Goal: Information Seeking & Learning: Check status

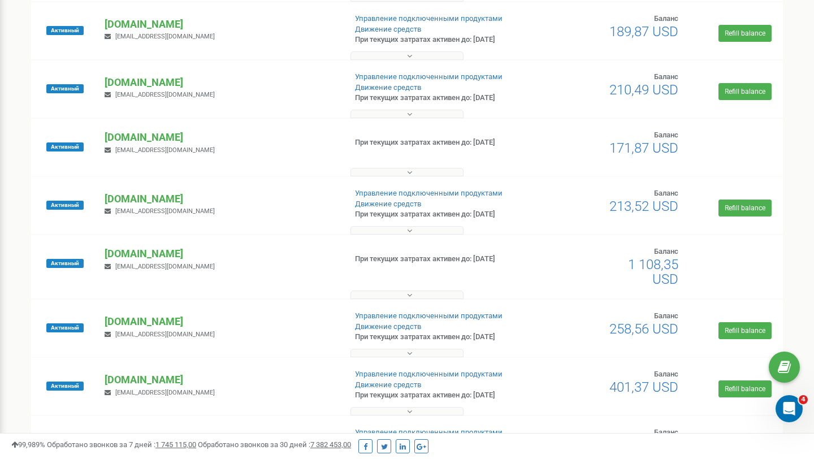
scroll to position [360, 0]
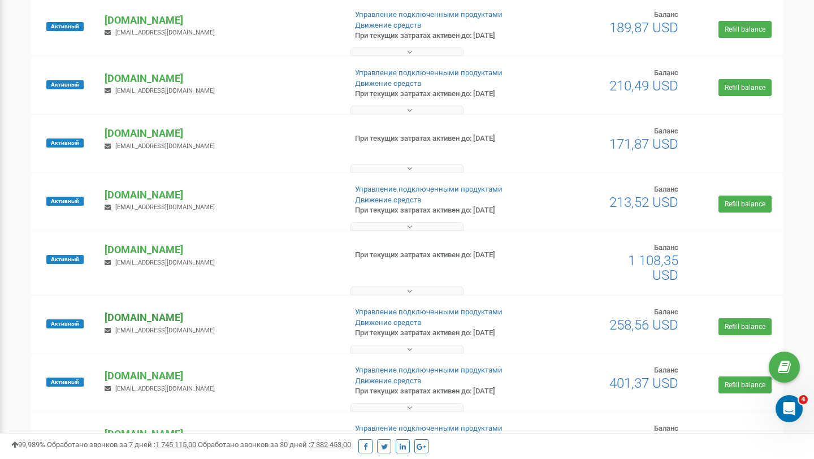
click at [152, 316] on p "[DOMAIN_NAME]" at bounding box center [221, 317] width 232 height 15
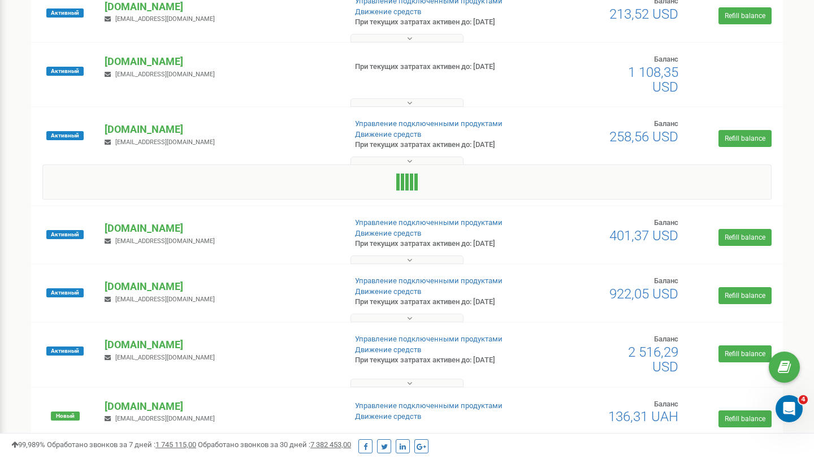
scroll to position [549, 0]
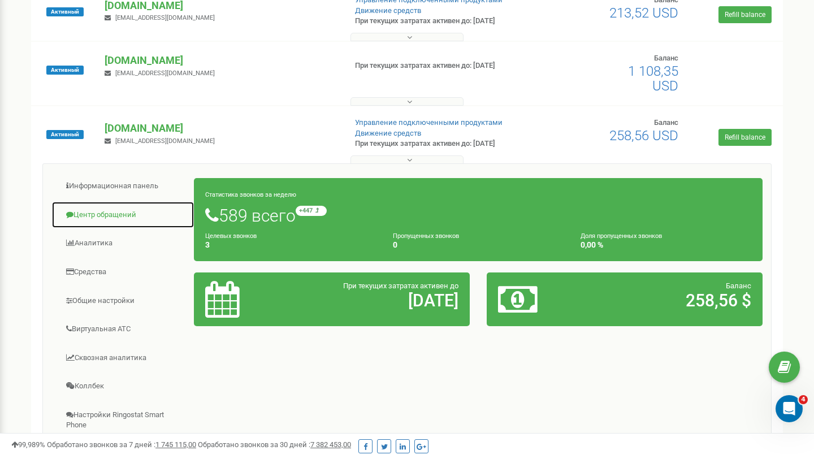
click at [112, 214] on link "Центр обращений" at bounding box center [122, 215] width 143 height 28
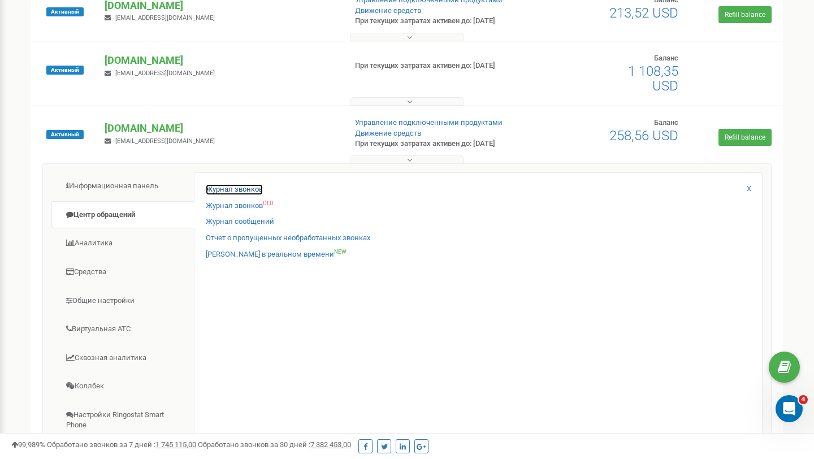
click at [234, 189] on link "Журнал звонков" at bounding box center [234, 189] width 57 height 11
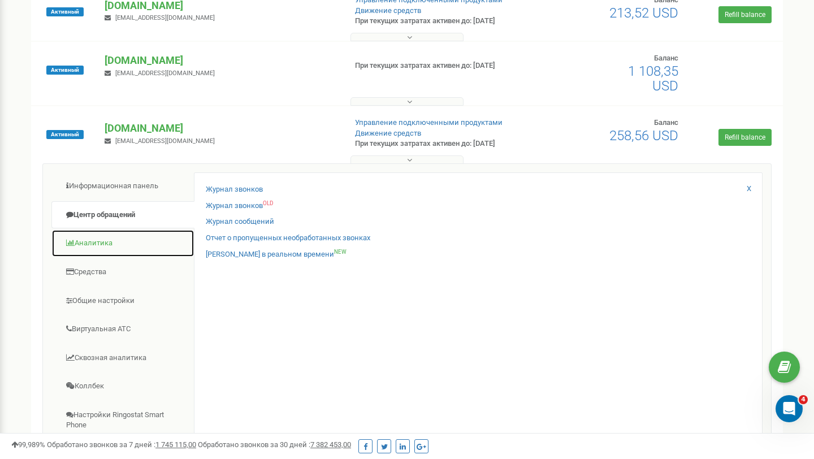
click at [184, 235] on link "Аналитика" at bounding box center [122, 244] width 143 height 28
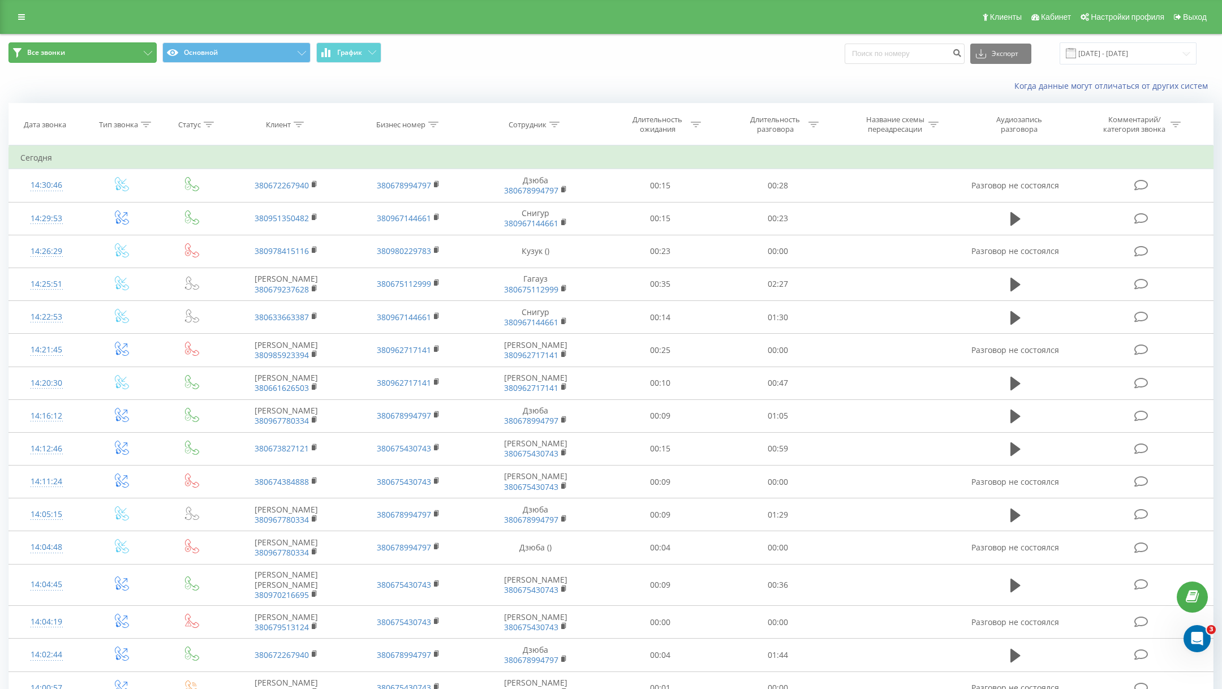
click at [138, 58] on button "Все звонки" at bounding box center [82, 52] width 148 height 20
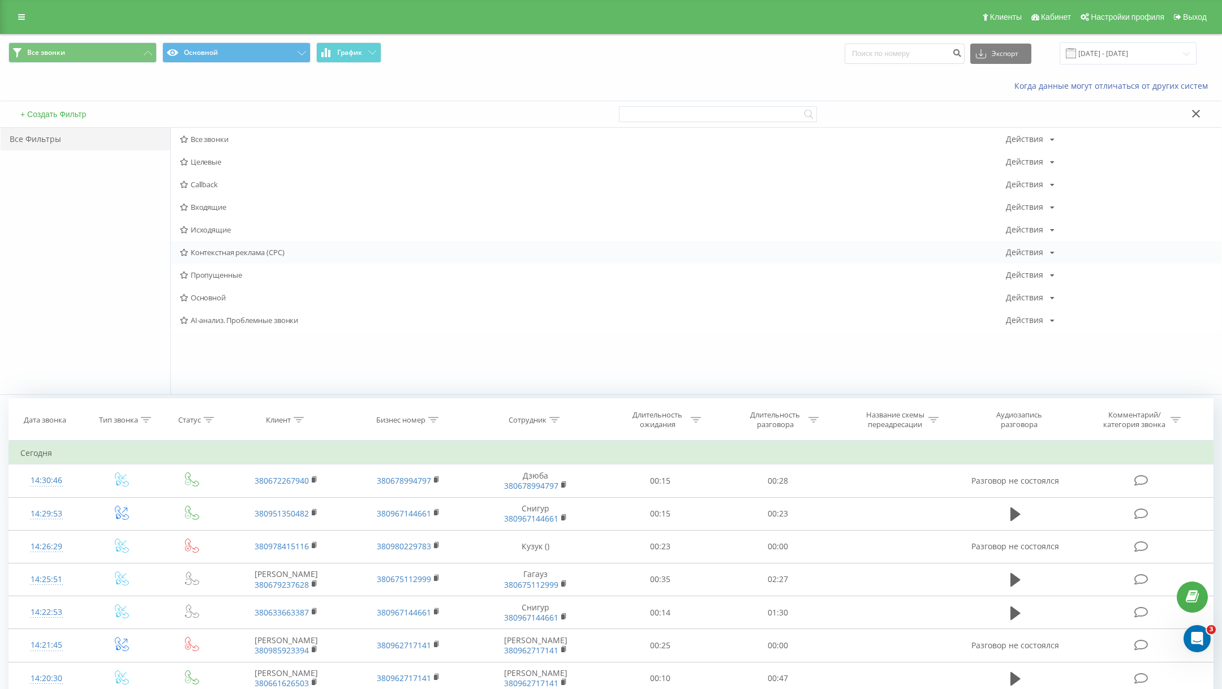
click at [224, 253] on span "Контекстная реклама (CPC)" at bounding box center [593, 252] width 826 height 8
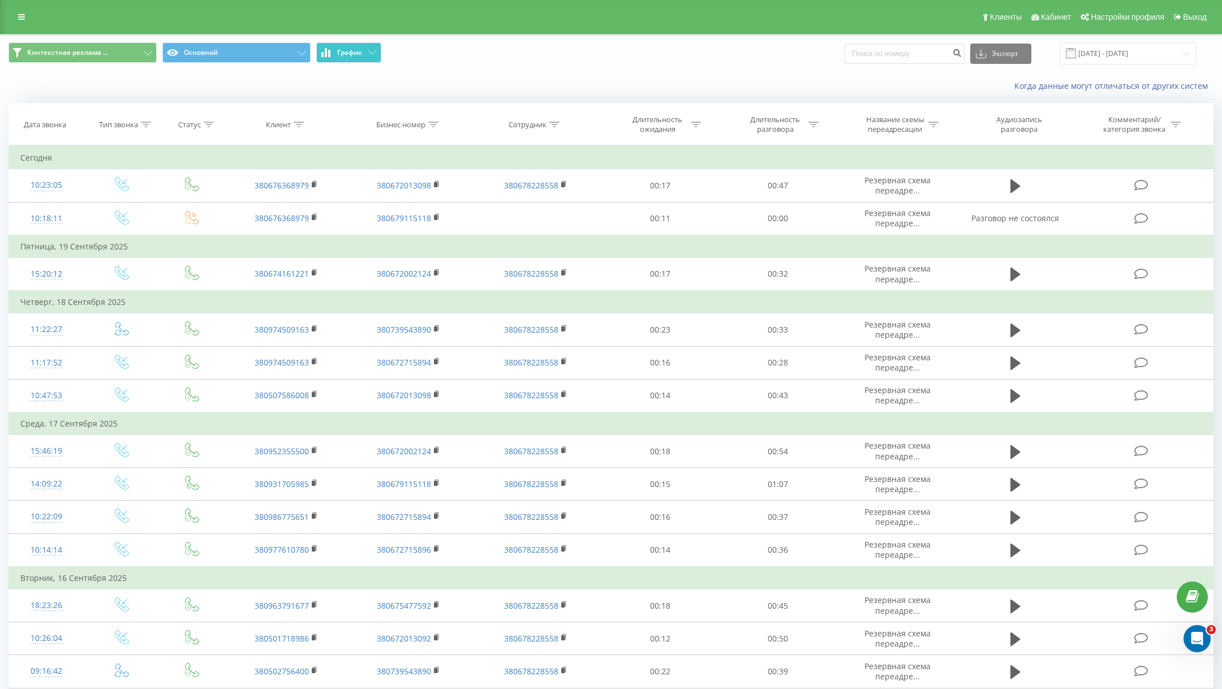
click at [344, 51] on span "График" at bounding box center [349, 53] width 25 height 8
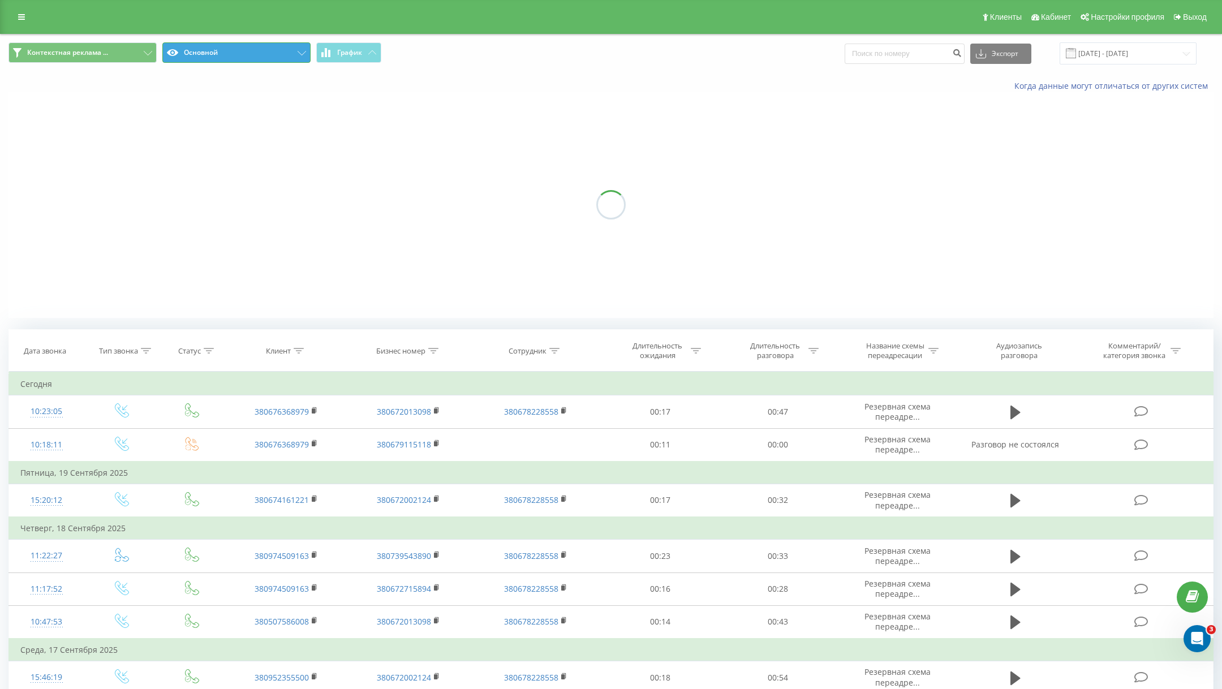
click at [255, 51] on button "Основной" at bounding box center [236, 52] width 148 height 20
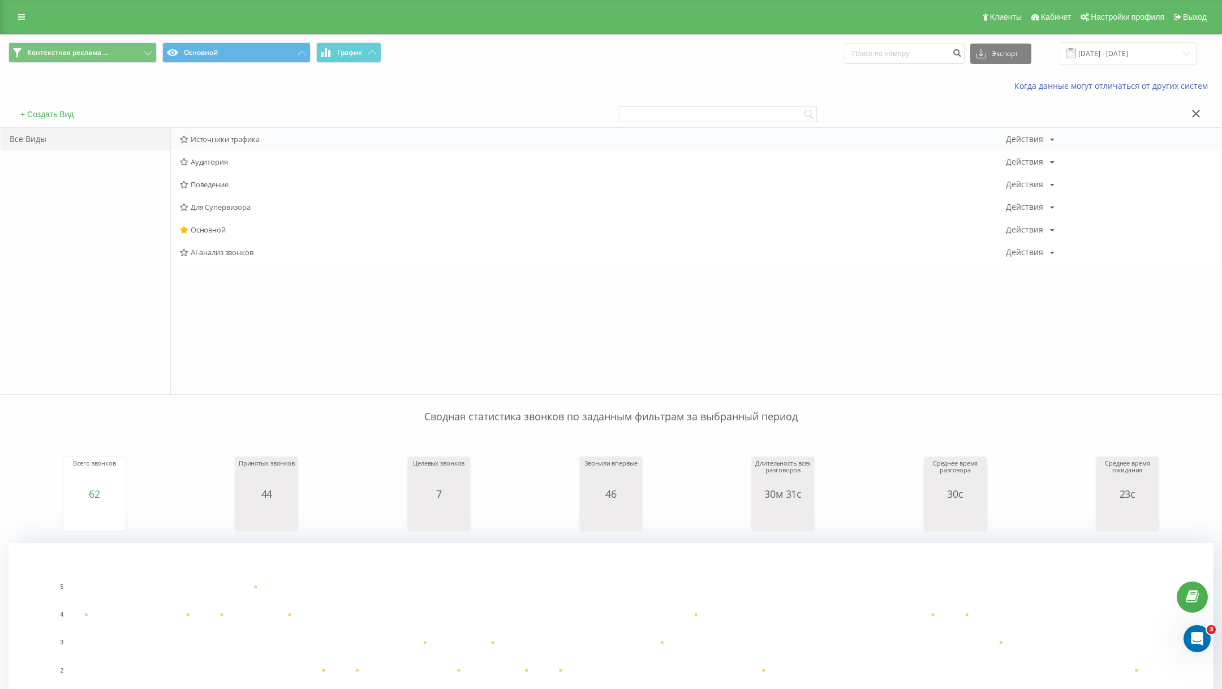
click at [234, 137] on span "Источники трафика" at bounding box center [593, 139] width 826 height 8
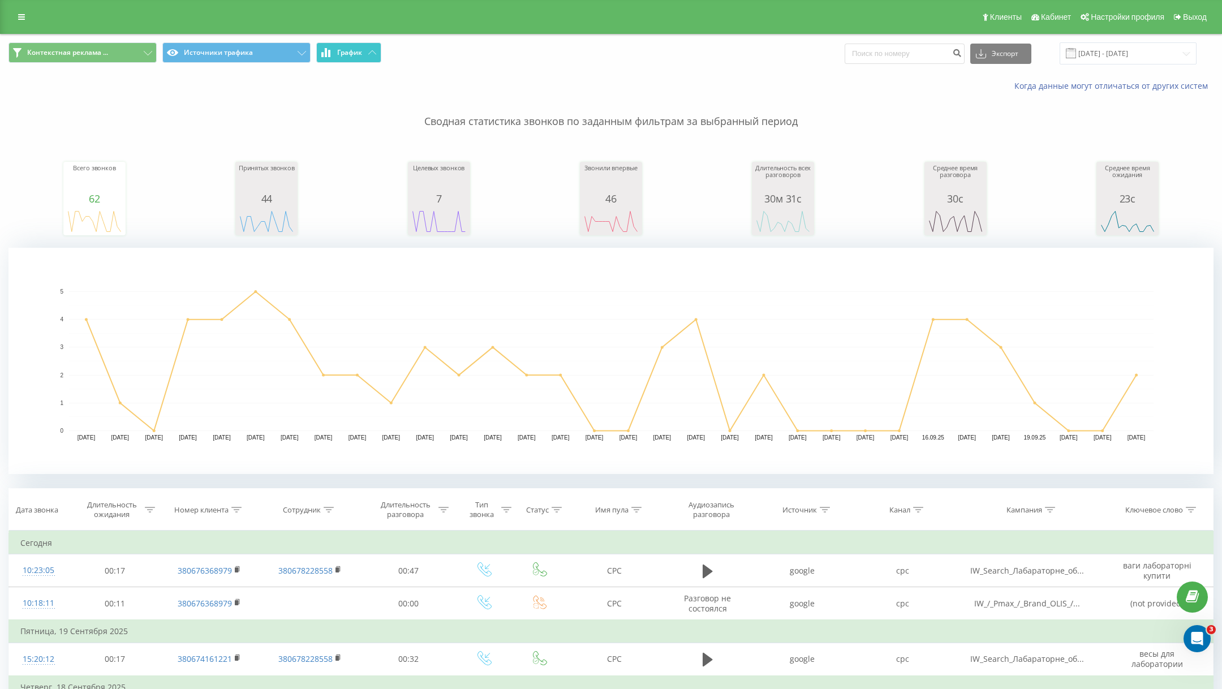
click at [372, 53] on icon at bounding box center [372, 52] width 8 height 4
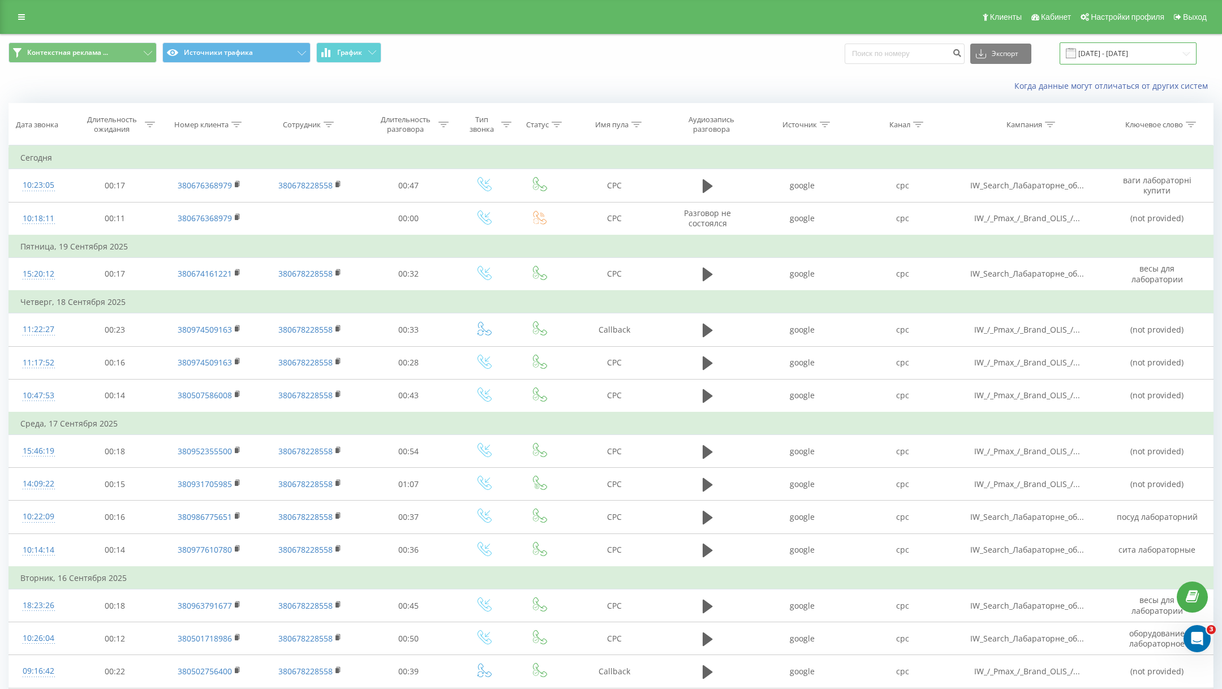
click at [1121, 55] on input "22.08.2025 - 22.09.2025" at bounding box center [1127, 53] width 137 height 22
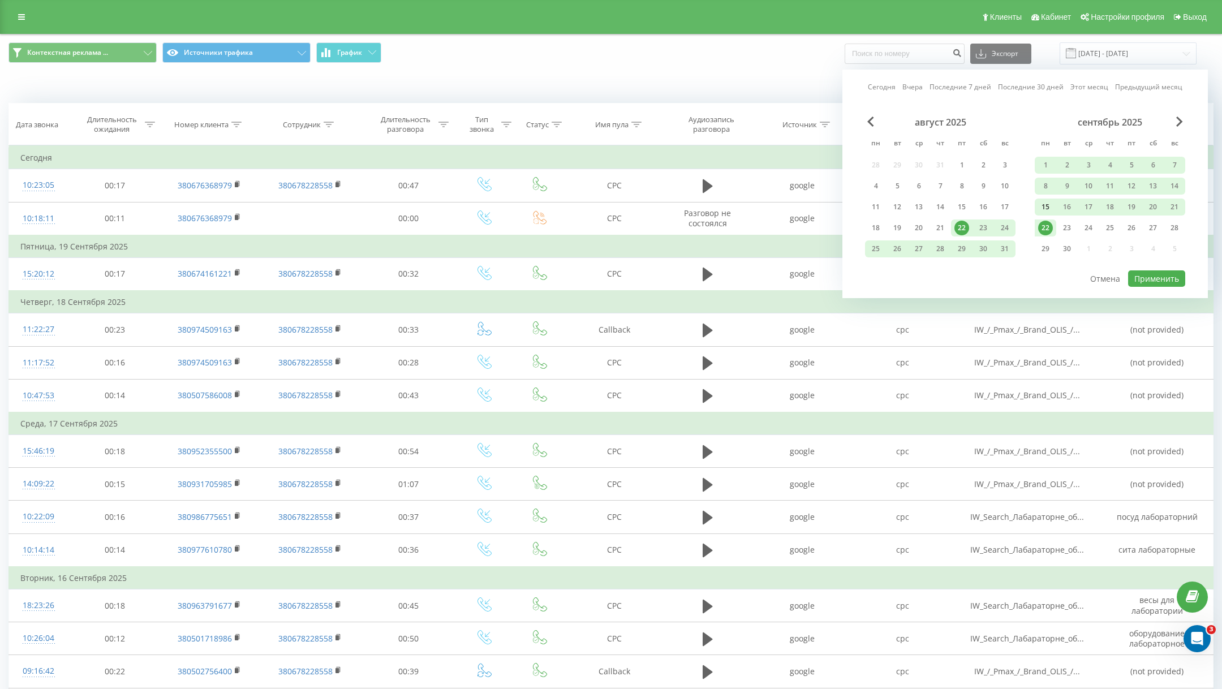
click at [1047, 208] on div "15" at bounding box center [1045, 207] width 15 height 15
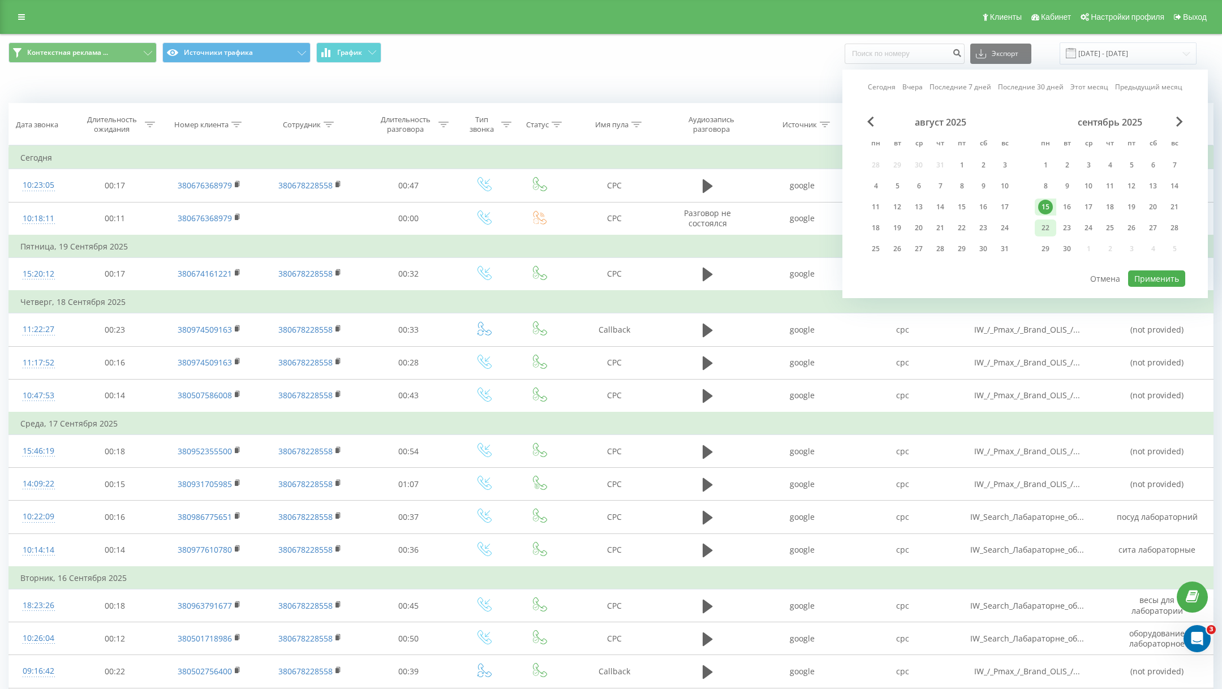
click at [1047, 223] on div "22" at bounding box center [1045, 228] width 15 height 15
drag, startPoint x: 1180, startPoint y: 209, endPoint x: 1138, endPoint y: 209, distance: 41.3
click at [1180, 209] on div "21" at bounding box center [1174, 207] width 15 height 15
click at [1043, 210] on div "15" at bounding box center [1045, 207] width 15 height 15
click at [1170, 281] on button "Применить" at bounding box center [1156, 278] width 57 height 16
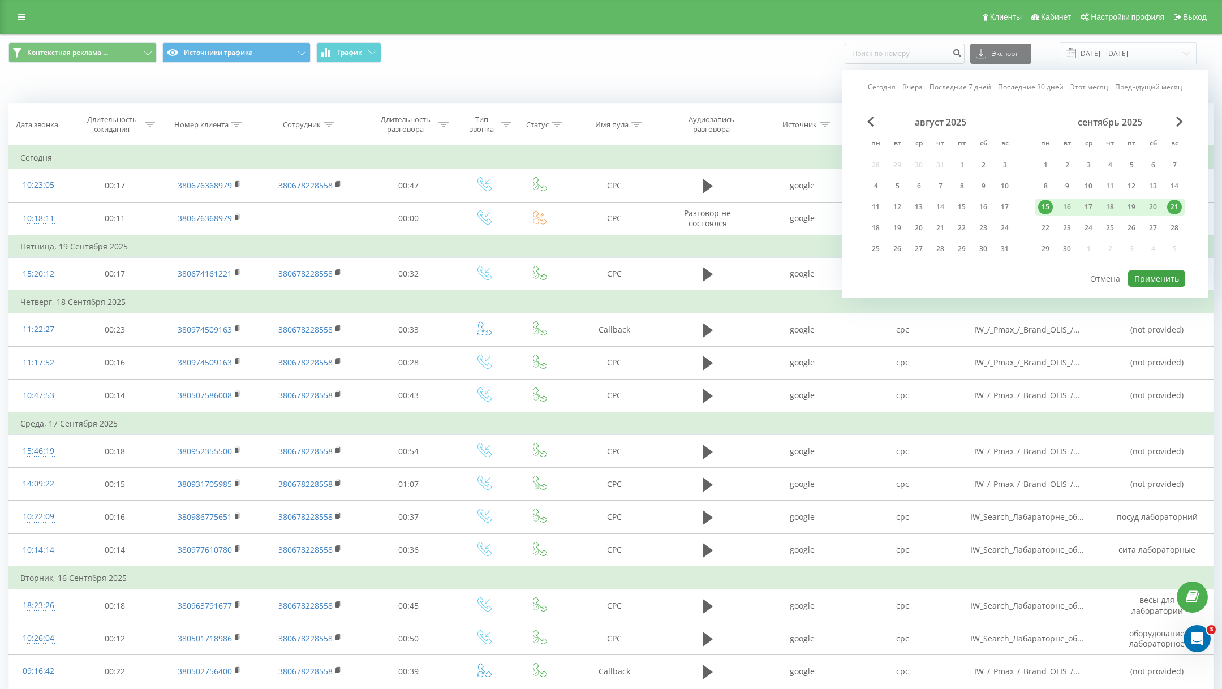
type input "15.09.2025 - 21.09.2025"
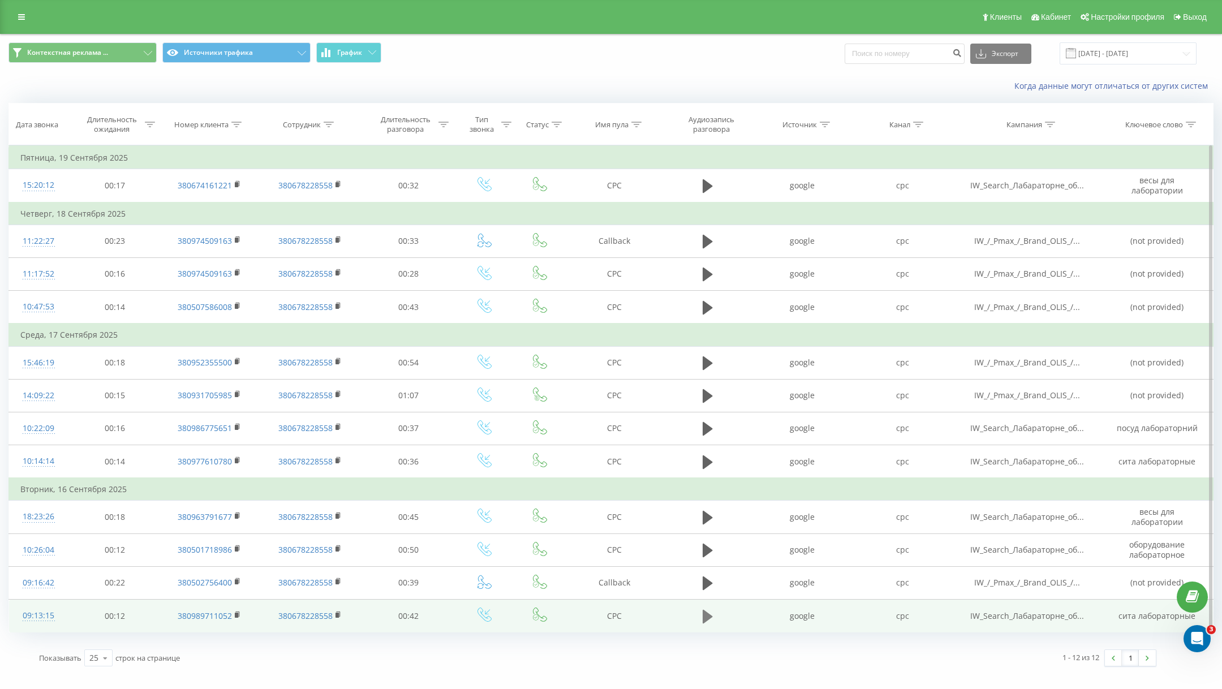
click at [700, 614] on button at bounding box center [707, 616] width 17 height 17
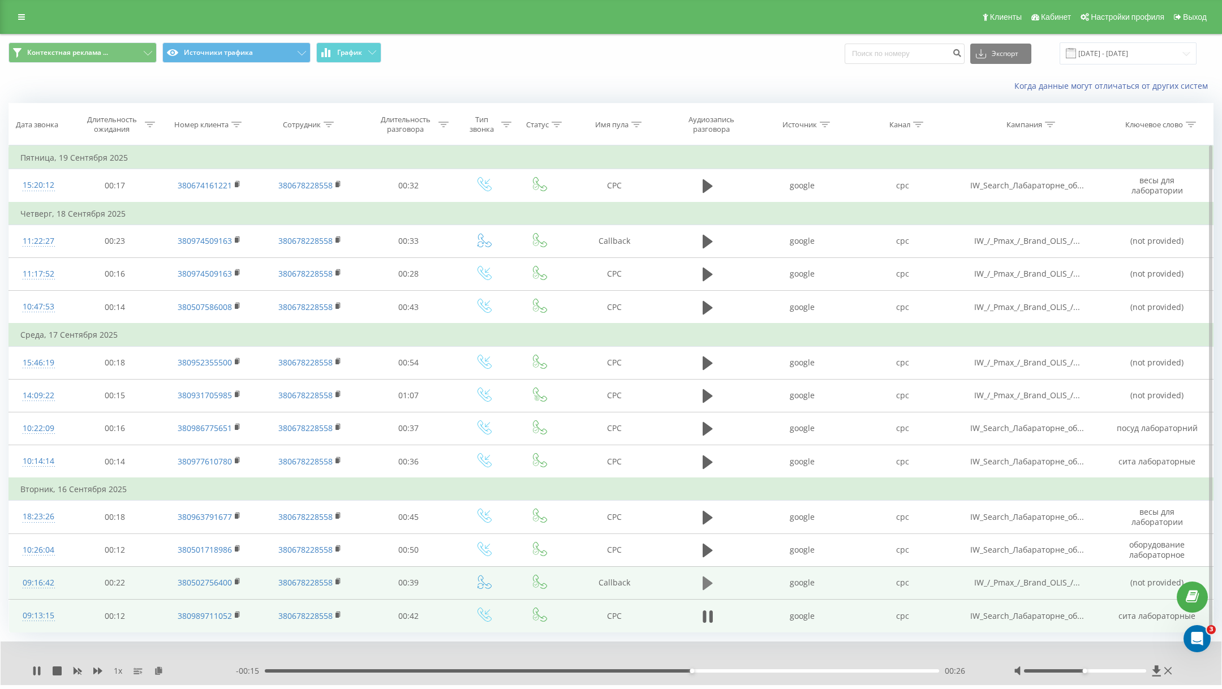
click at [711, 581] on icon at bounding box center [707, 583] width 10 height 16
click at [468, 669] on div "00:06" at bounding box center [602, 670] width 675 height 3
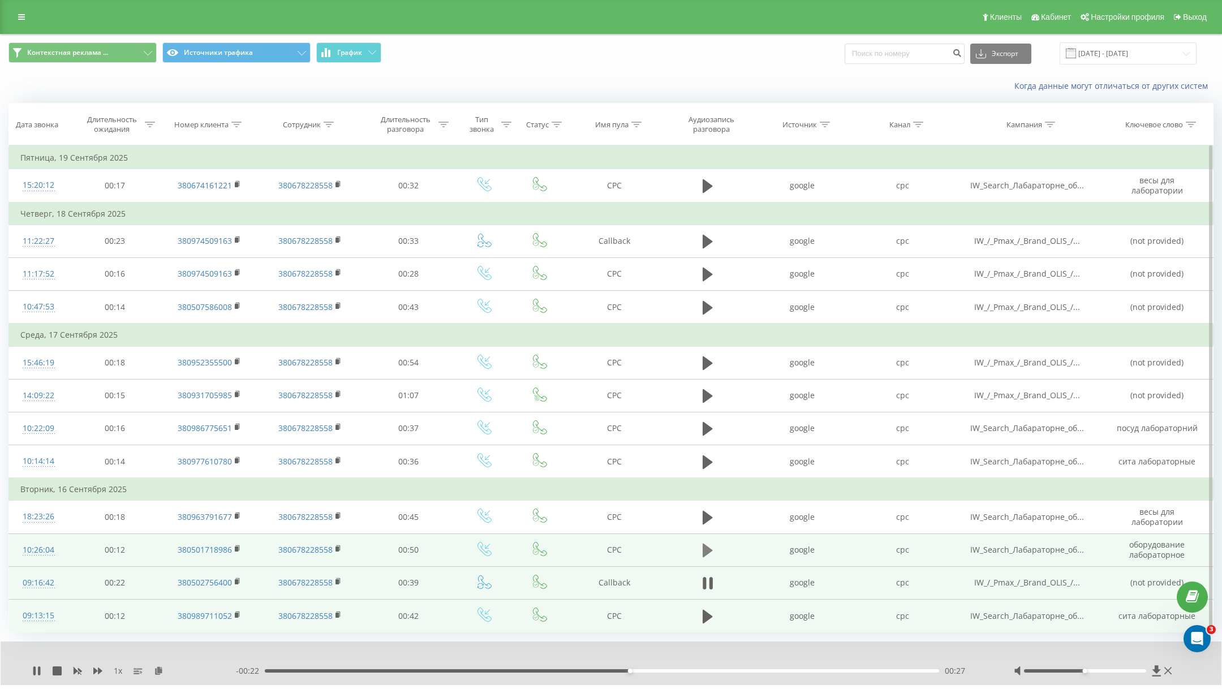
click at [704, 545] on icon at bounding box center [707, 551] width 10 height 14
click at [710, 547] on icon at bounding box center [710, 550] width 3 height 12
click at [36, 666] on icon at bounding box center [36, 670] width 7 height 9
click at [36, 666] on icon at bounding box center [36, 670] width 9 height 9
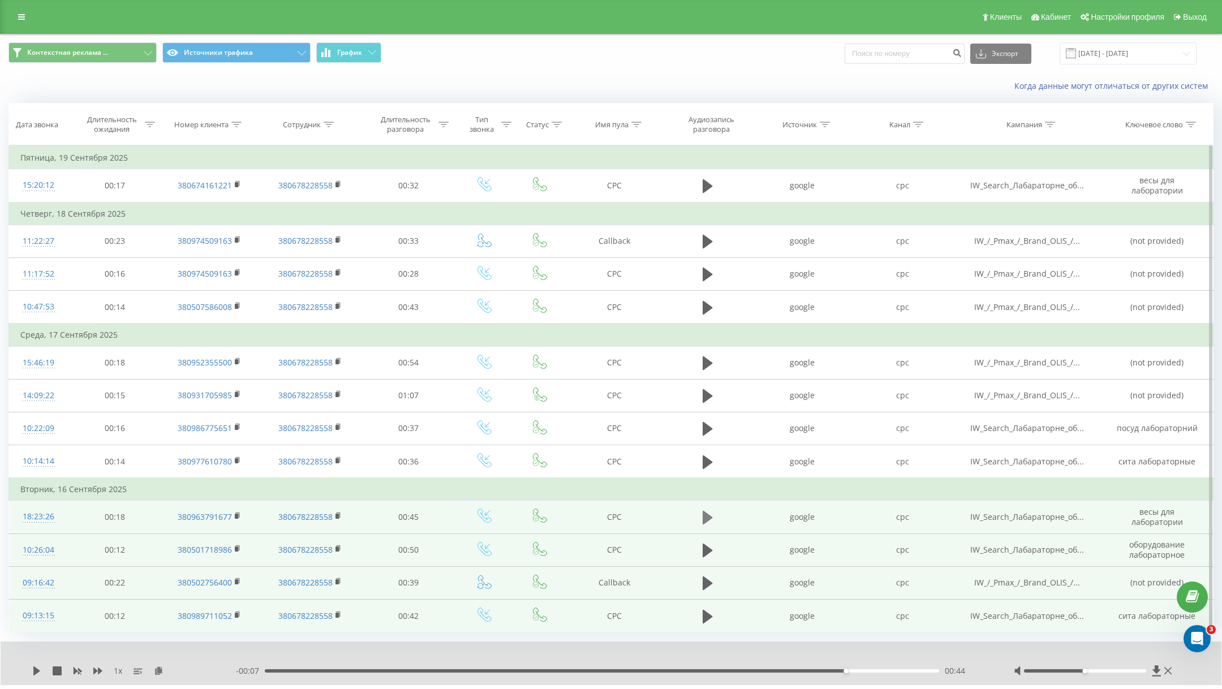
click at [707, 510] on icon at bounding box center [707, 518] width 10 height 16
click at [714, 514] on button at bounding box center [707, 517] width 17 height 17
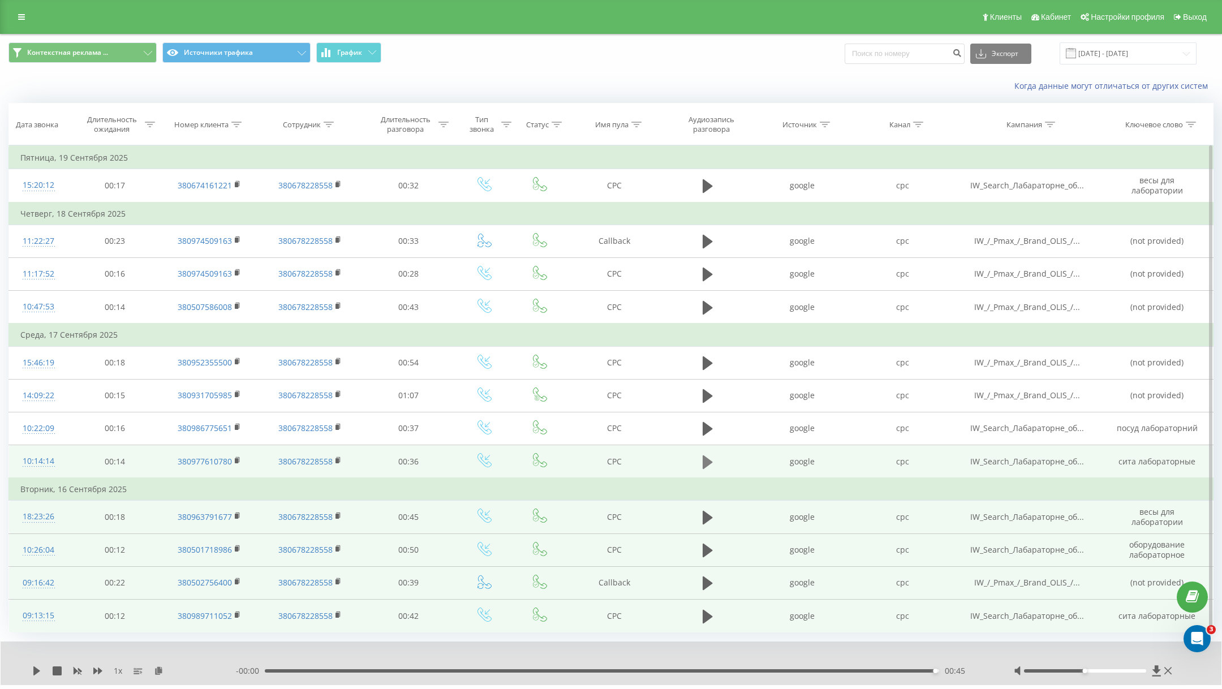
click at [708, 464] on icon at bounding box center [707, 462] width 10 height 16
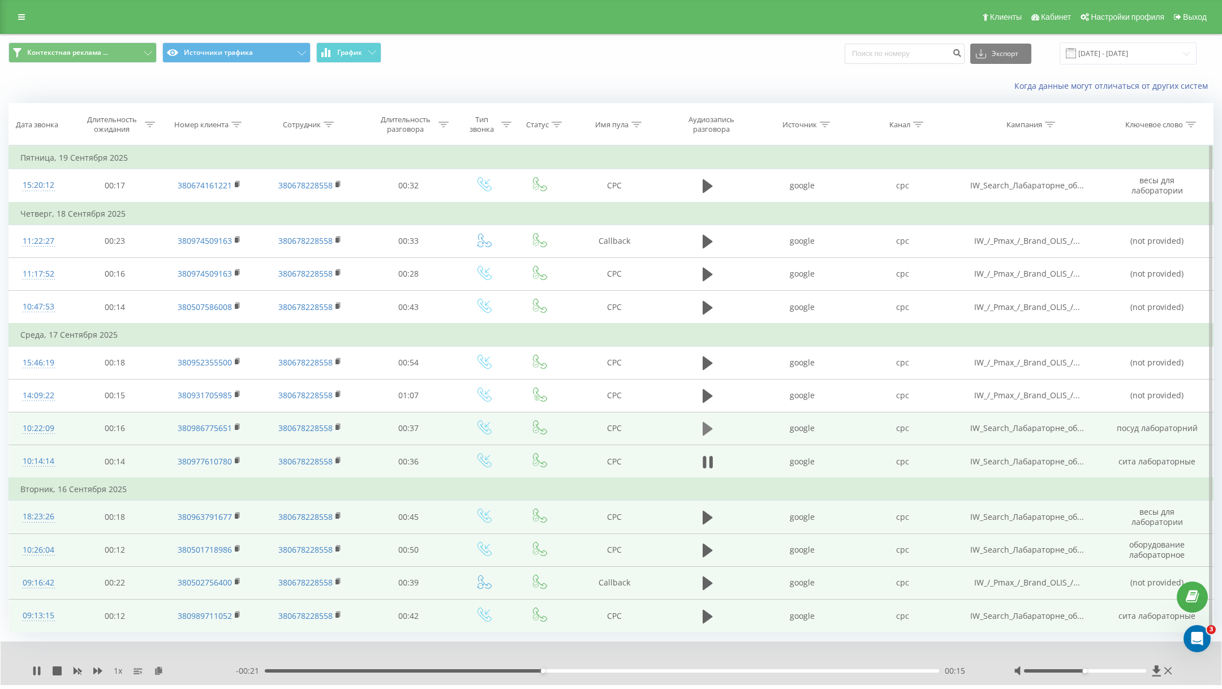
click at [705, 428] on icon at bounding box center [707, 429] width 10 height 14
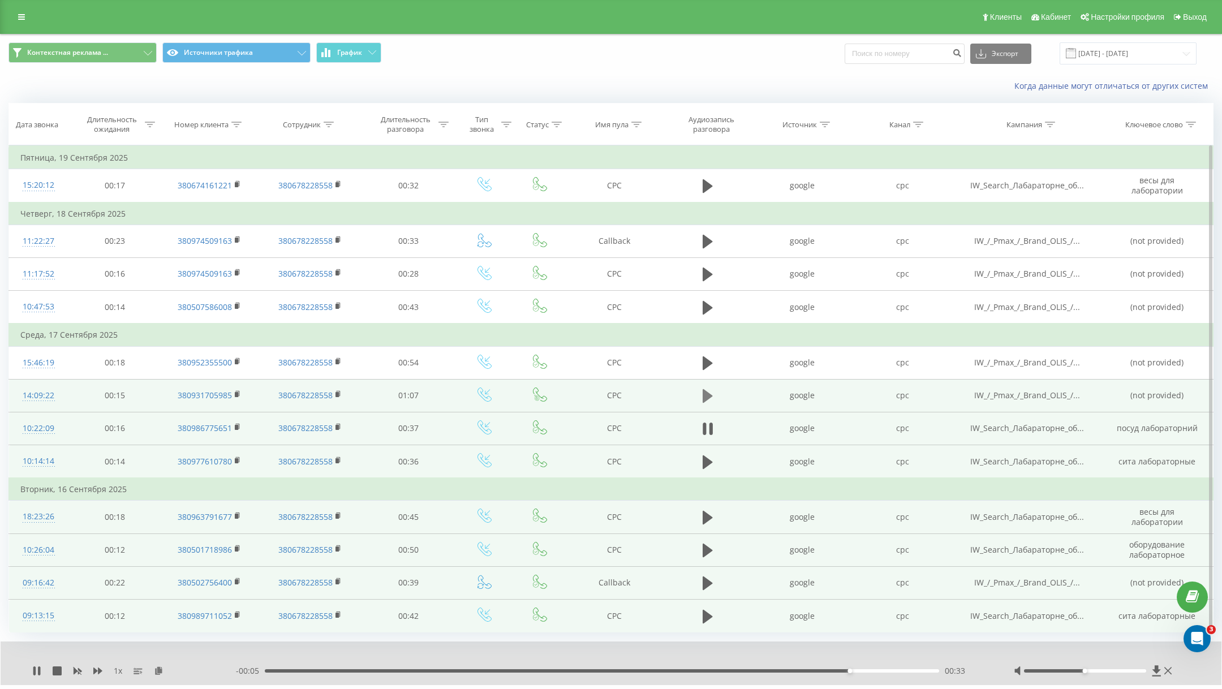
click at [704, 391] on icon at bounding box center [707, 396] width 10 height 14
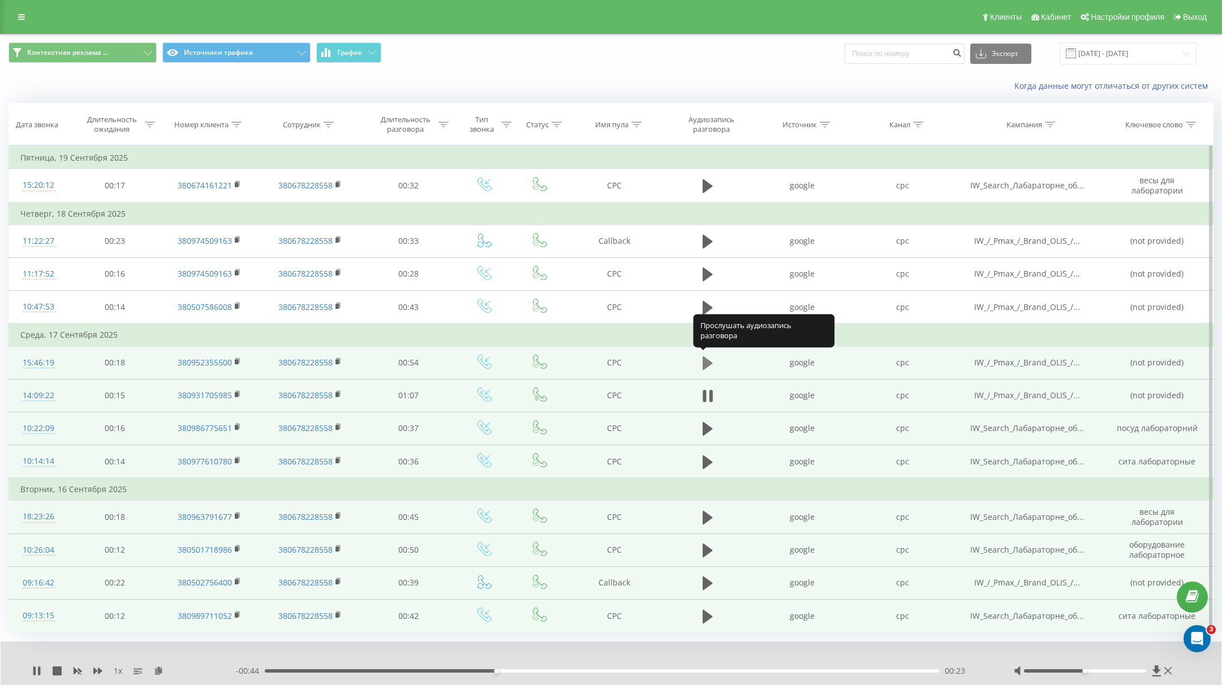
click at [707, 363] on icon at bounding box center [707, 363] width 10 height 14
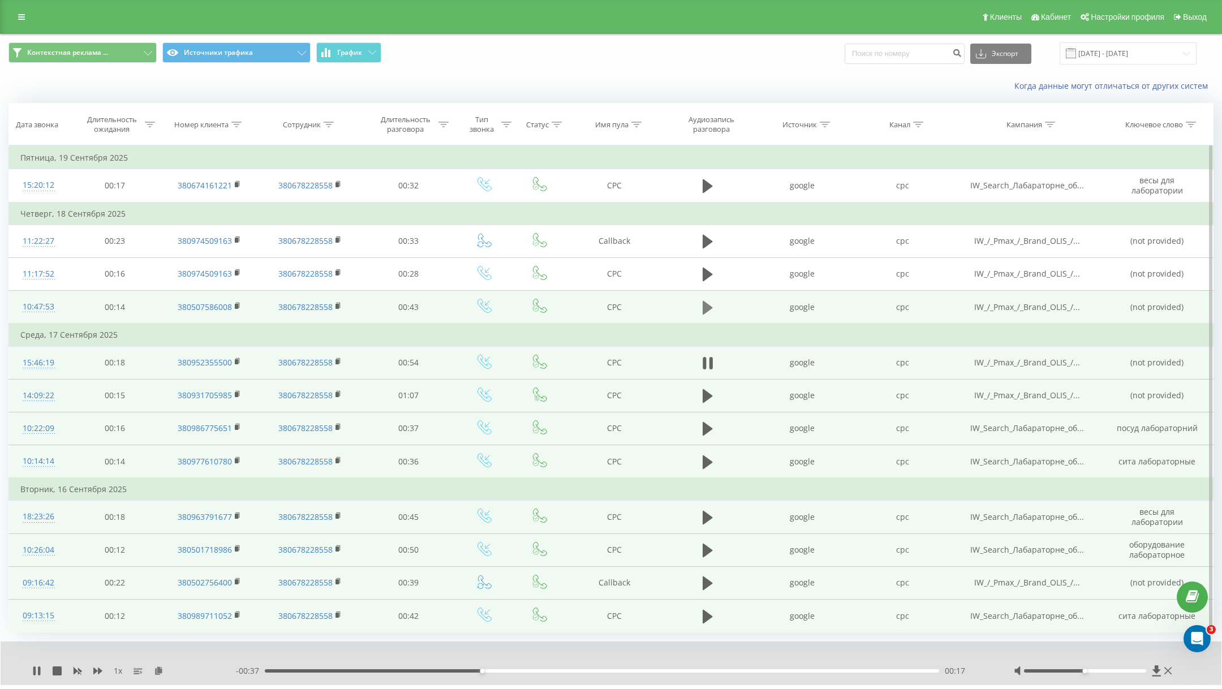
click at [702, 307] on icon at bounding box center [707, 307] width 10 height 14
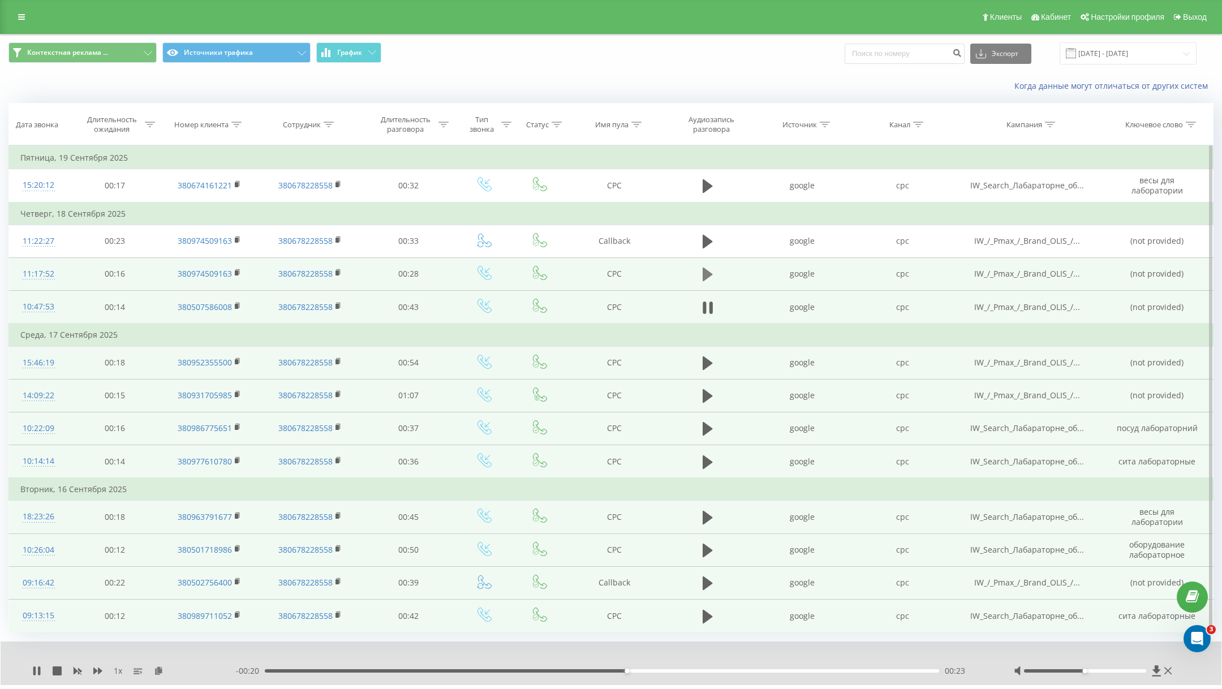
click at [703, 273] on icon at bounding box center [707, 275] width 10 height 14
click at [437, 665] on div "- 00:19 00:10 00:10" at bounding box center [610, 670] width 749 height 11
click at [339, 665] on div "- 00:18 00:10 00:10" at bounding box center [610, 670] width 749 height 11
click at [349, 669] on div "00:11" at bounding box center [602, 670] width 675 height 3
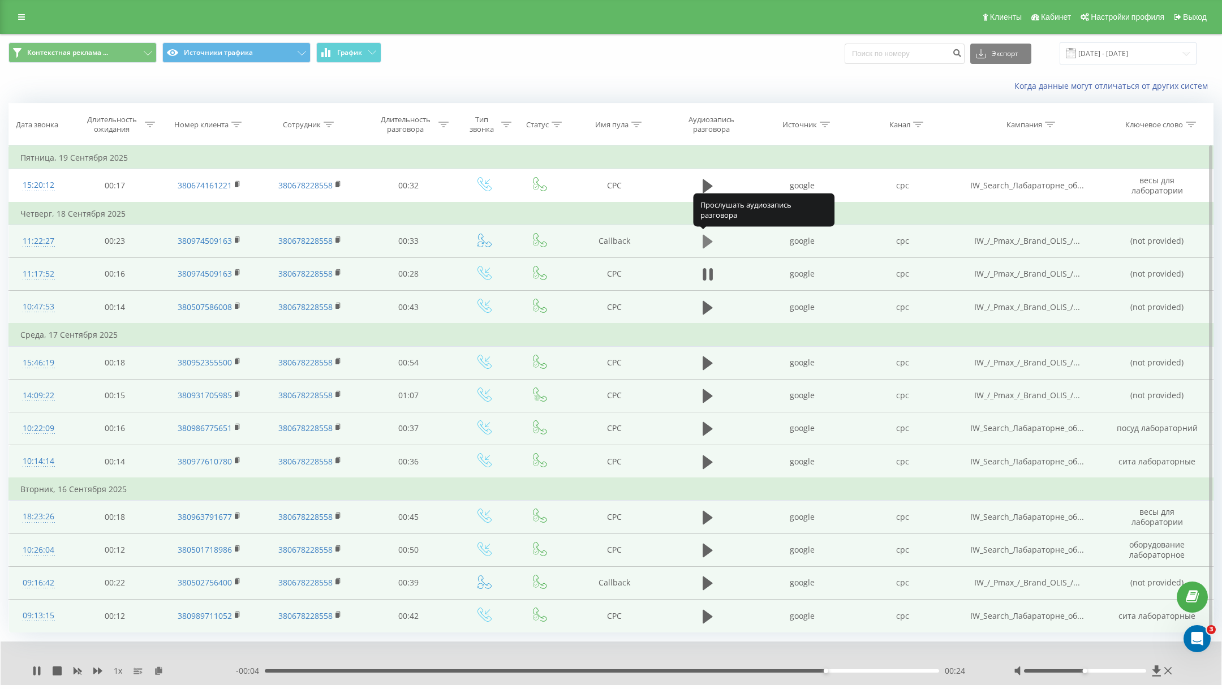
click at [708, 246] on icon at bounding box center [707, 242] width 10 height 16
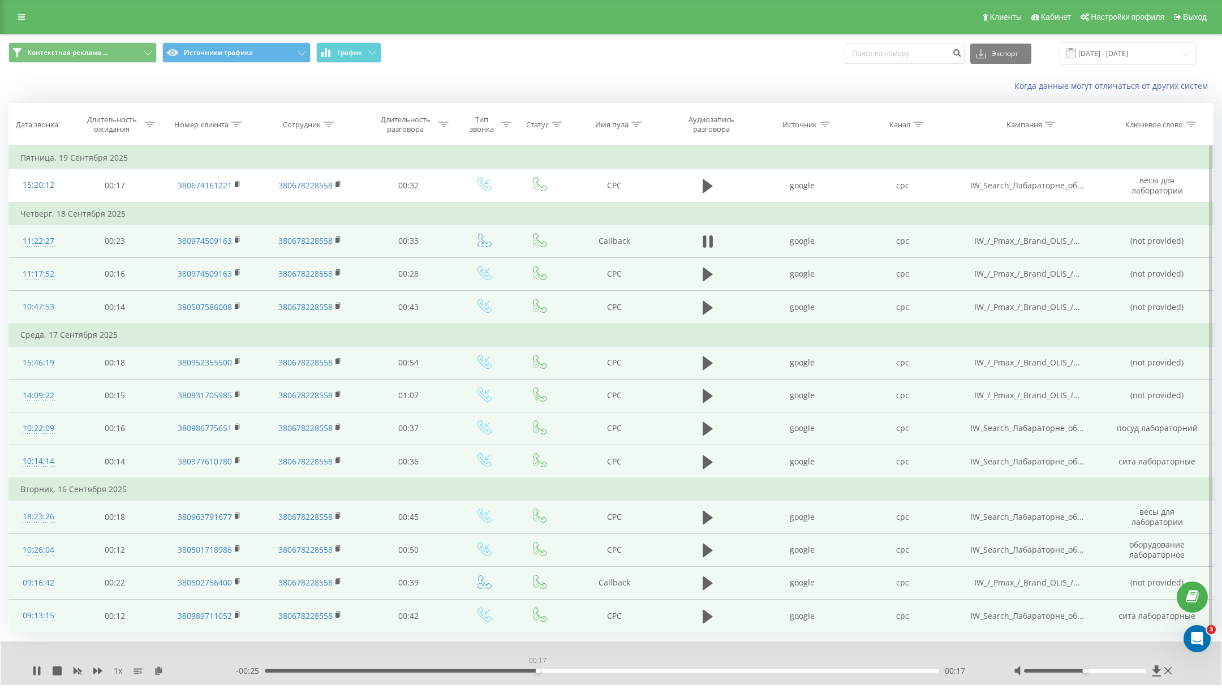
click at [537, 669] on div "00:17" at bounding box center [602, 670] width 675 height 3
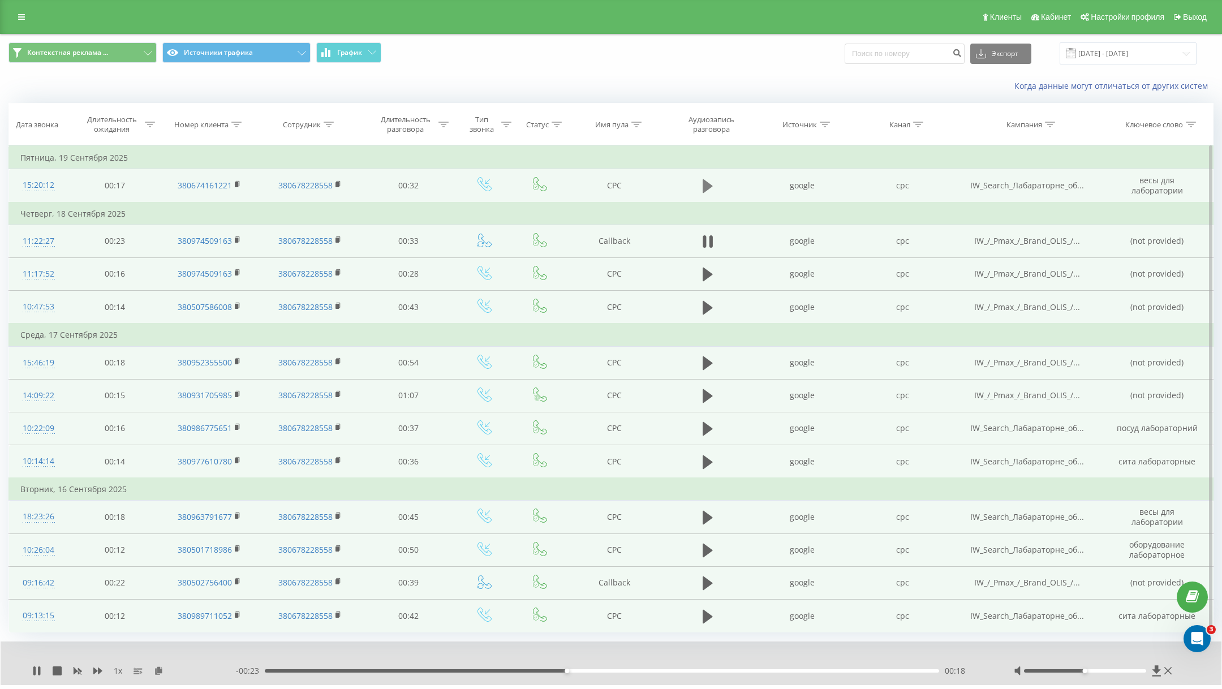
click at [710, 186] on icon at bounding box center [707, 186] width 10 height 14
